Goal: Information Seeking & Learning: Learn about a topic

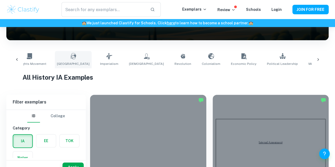
scroll to position [0, 60]
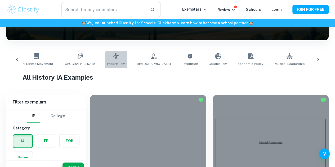
click at [105, 54] on link "Imperialism" at bounding box center [116, 59] width 22 height 17
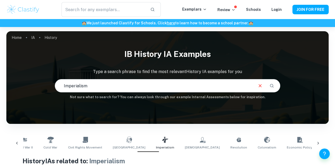
scroll to position [0, 8]
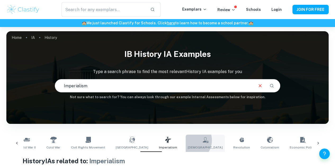
click at [185, 140] on link "[DEMOGRAPHIC_DATA]" at bounding box center [204, 142] width 39 height 17
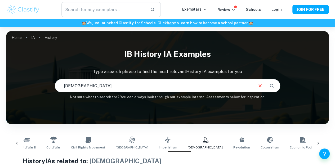
click at [109, 92] on input "text" at bounding box center [154, 85] width 198 height 15
drag, startPoint x: 109, startPoint y: 92, endPoint x: 63, endPoint y: 91, distance: 46.3
click at [63, 91] on input "text" at bounding box center [154, 85] width 198 height 15
type input "[DEMOGRAPHIC_DATA]"
type input "chinese civil war"
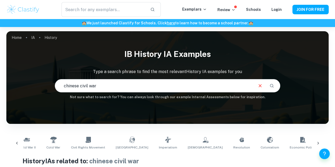
scroll to position [7, 0]
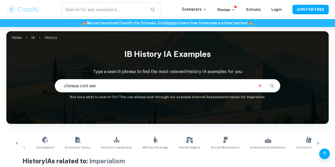
scroll to position [0, 234]
click at [249, 149] on span "International Relations" at bounding box center [266, 147] width 35 height 5
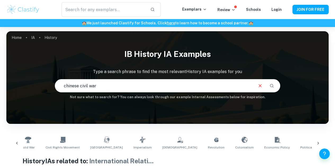
scroll to position [0, 33]
click at [140, 141] on icon at bounding box center [143, 139] width 6 height 6
click at [260, 83] on button "Clear" at bounding box center [260, 86] width 10 height 10
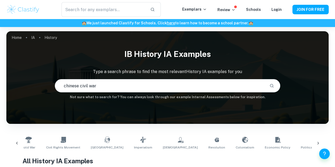
click at [237, 88] on input "chinese civil war" at bounding box center [160, 85] width 210 height 15
type input "belgian imperialism"
